Goal: Task Accomplishment & Management: Use online tool/utility

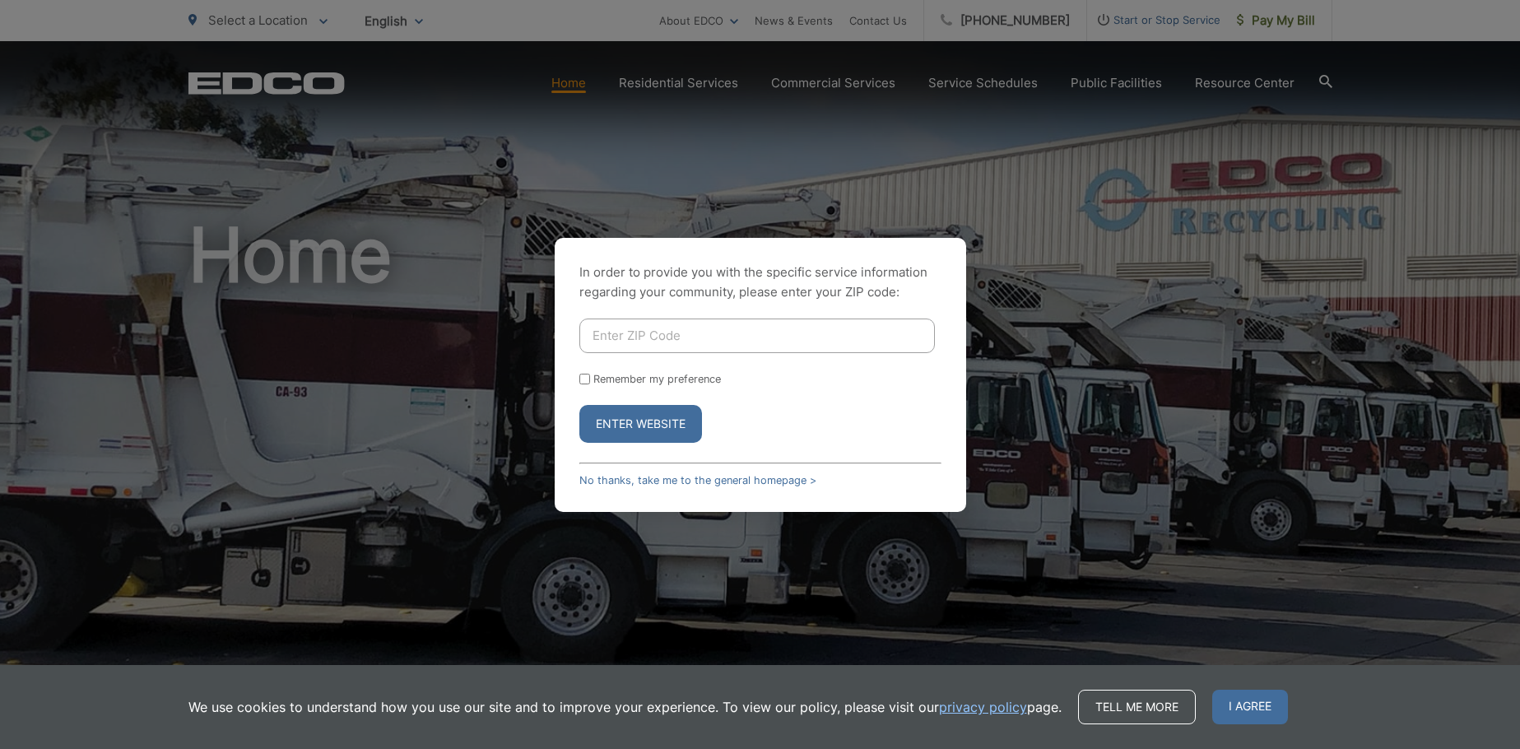
click at [619, 326] on input "Enter ZIP Code" at bounding box center [756, 335] width 355 height 35
type input "91935"
click at [613, 428] on button "Enter Website" at bounding box center [640, 424] width 123 height 38
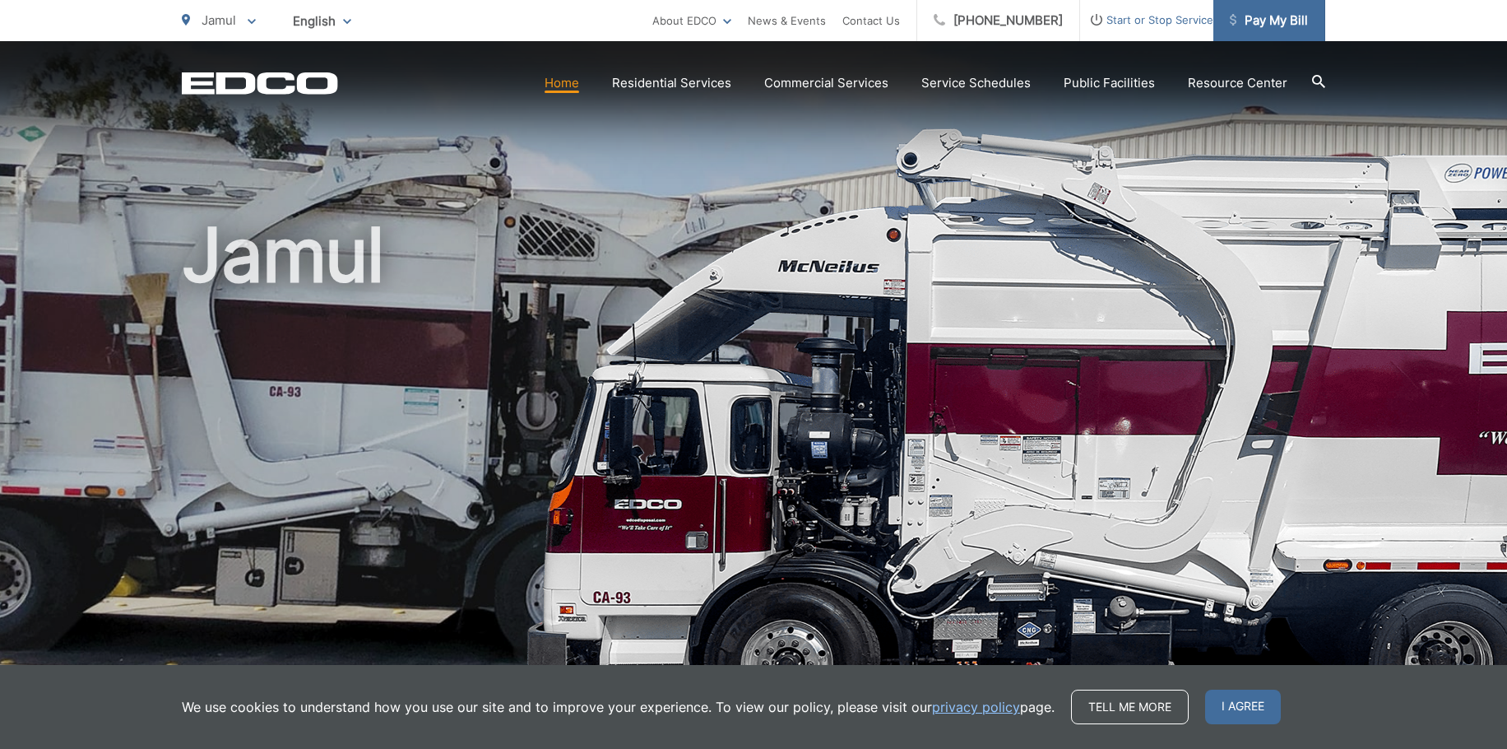
click at [1247, 18] on span "Pay My Bill" at bounding box center [1269, 21] width 78 height 20
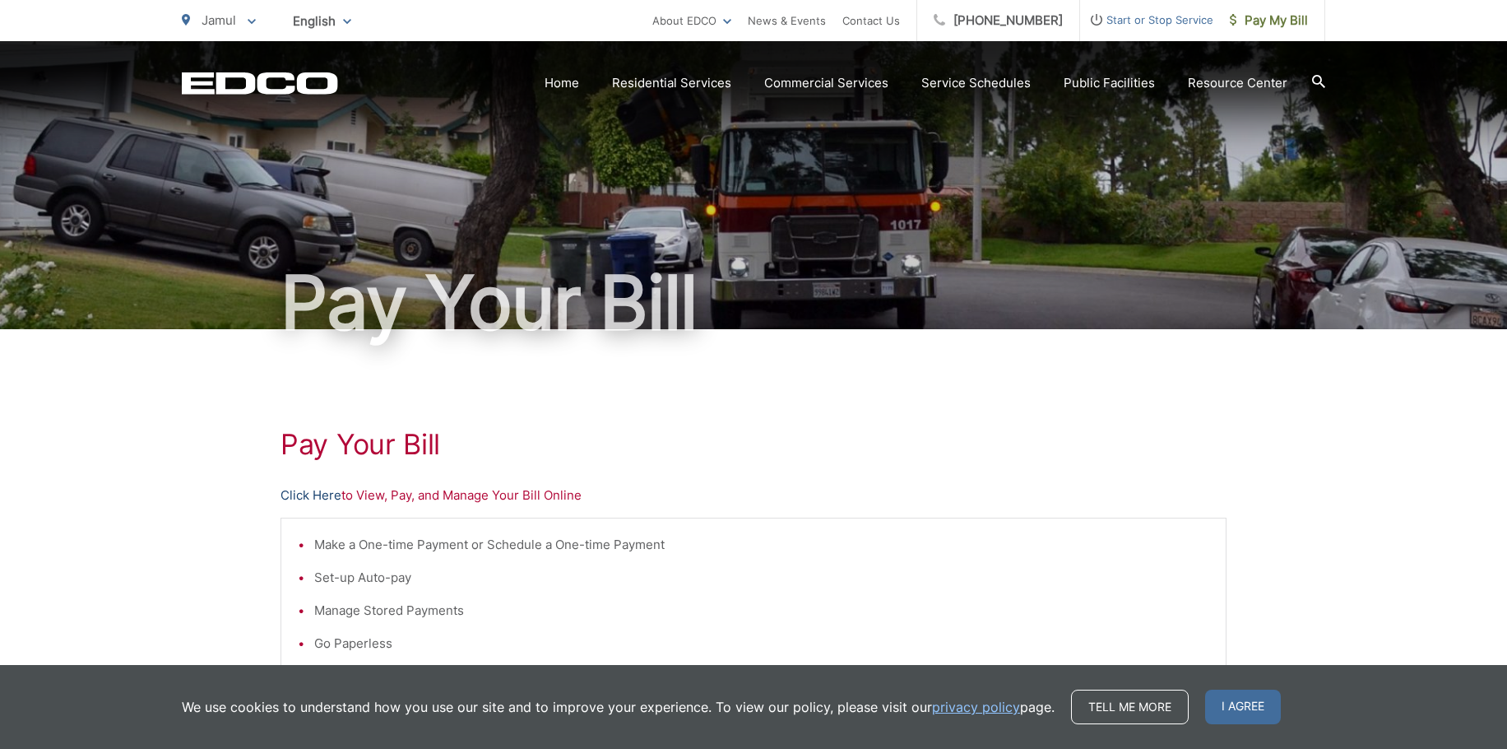
click at [321, 495] on link "Click Here" at bounding box center [311, 495] width 61 height 20
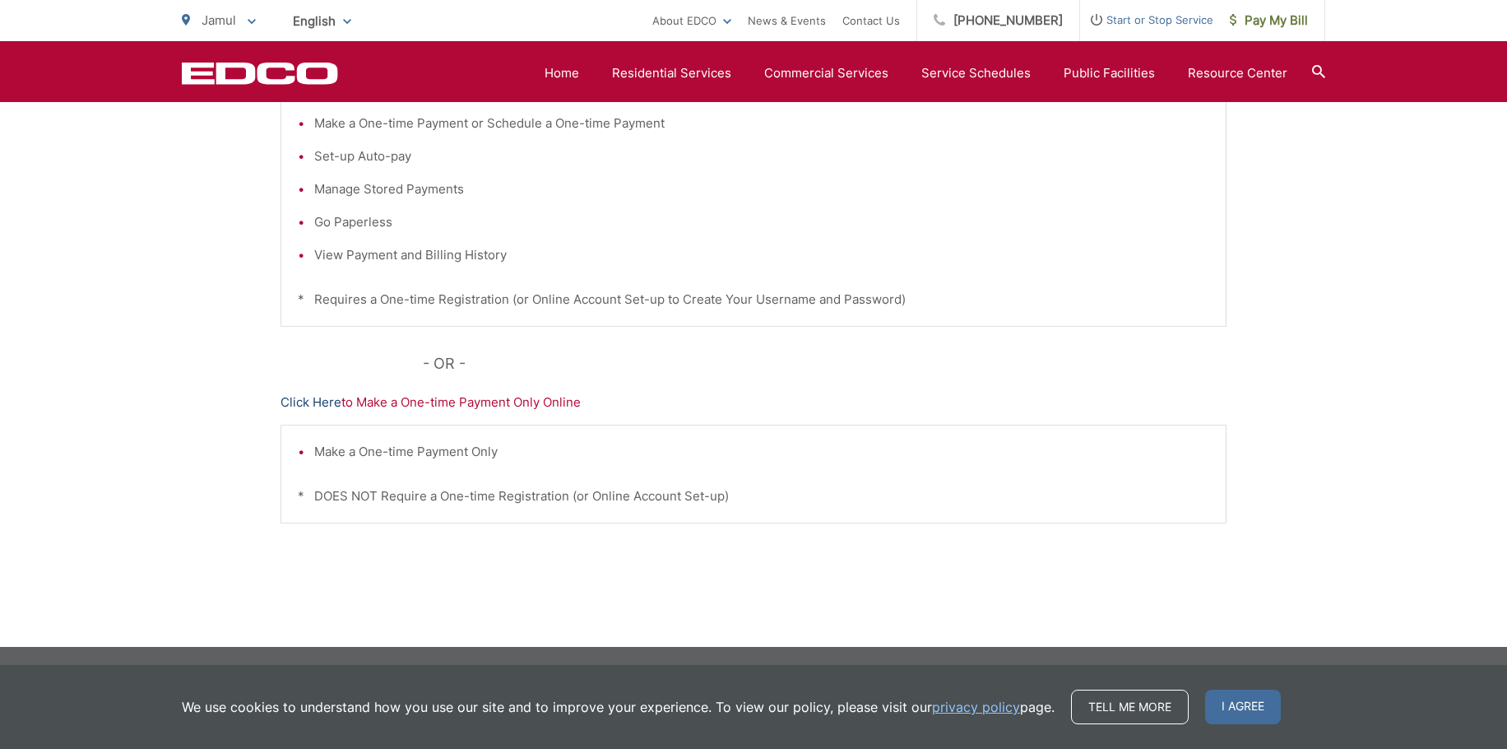
click at [318, 404] on link "Click Here" at bounding box center [311, 402] width 61 height 20
